Goal: Task Accomplishment & Management: Use online tool/utility

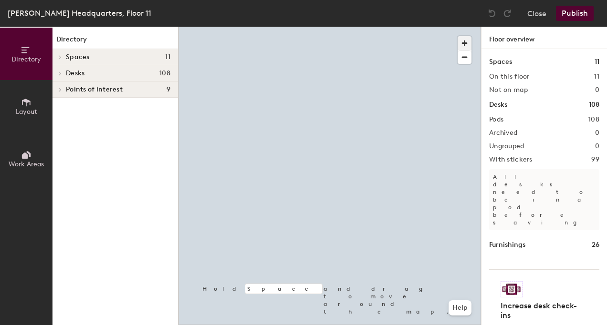
click at [463, 43] on span "button" at bounding box center [465, 43] width 14 height 14
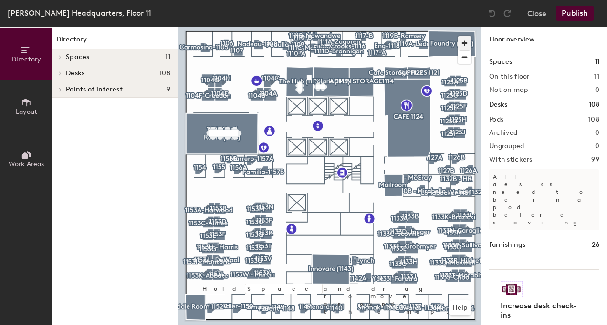
click at [467, 42] on span "button" at bounding box center [465, 43] width 14 height 14
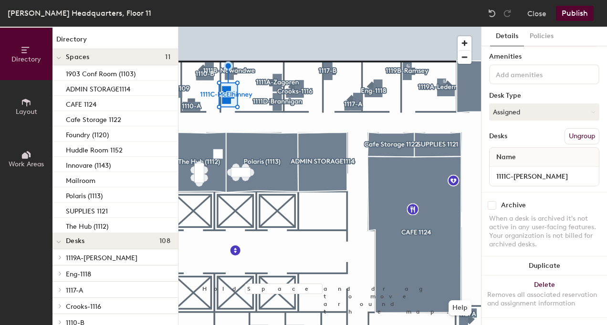
scroll to position [37, 0]
drag, startPoint x: 514, startPoint y: 168, endPoint x: 548, endPoint y: 168, distance: 33.9
click at [548, 170] on input "1111C-[PERSON_NAME]" at bounding box center [544, 176] width 105 height 13
type input "[PERSON_NAME]"
click at [572, 10] on button "Publish" at bounding box center [575, 13] width 38 height 15
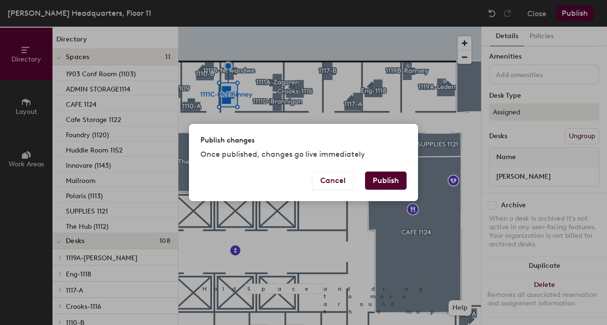
click at [389, 181] on button "Publish" at bounding box center [386, 181] width 42 height 18
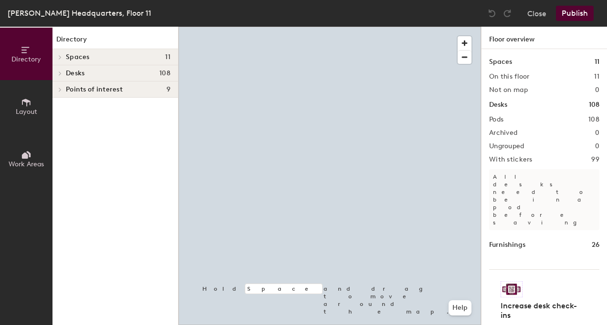
click at [471, 42] on div at bounding box center [467, 47] width 19 height 32
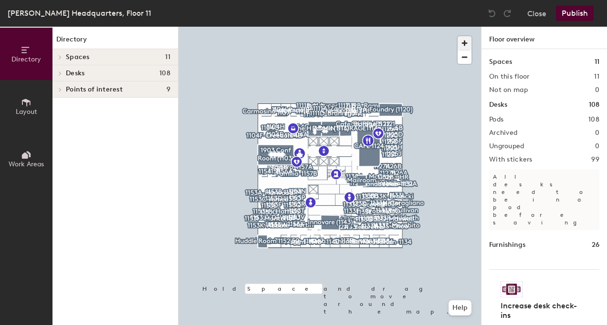
click at [467, 42] on span "button" at bounding box center [465, 43] width 14 height 14
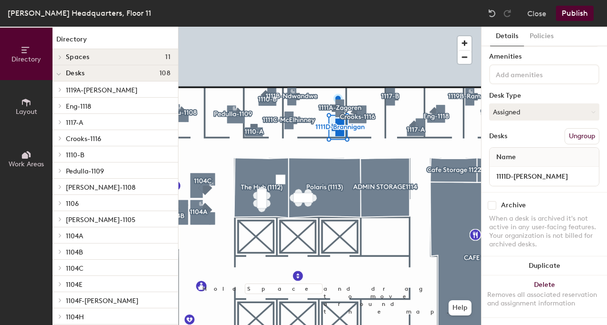
scroll to position [37, 0]
drag, startPoint x: 515, startPoint y: 167, endPoint x: 554, endPoint y: 168, distance: 38.2
click at [554, 170] on input "1111D-[PERSON_NAME]" at bounding box center [544, 176] width 105 height 13
type input "Brannigan"
click at [573, 12] on button "Publish" at bounding box center [575, 13] width 38 height 15
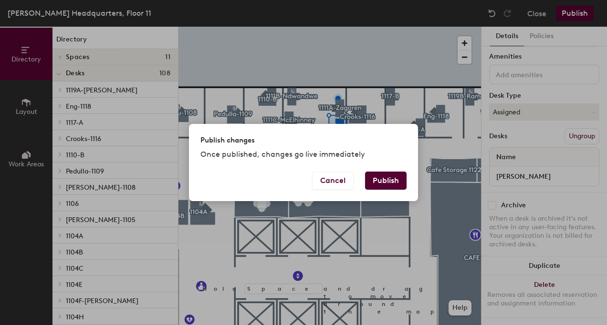
click at [397, 177] on button "Publish" at bounding box center [386, 181] width 42 height 18
